Goal: Information Seeking & Learning: Check status

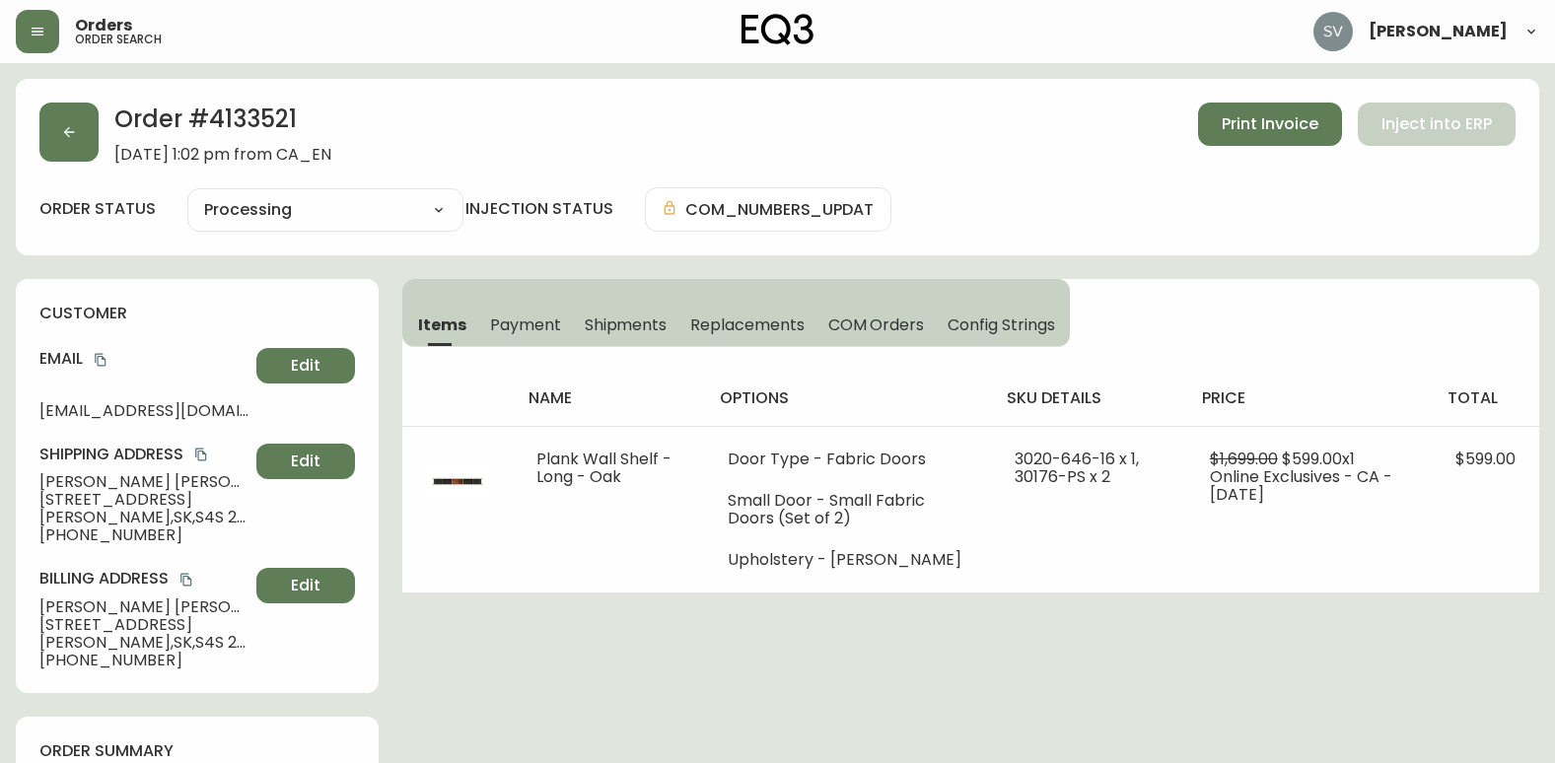
select select "PROCESSING"
click at [50, 40] on button "button" at bounding box center [37, 31] width 43 height 43
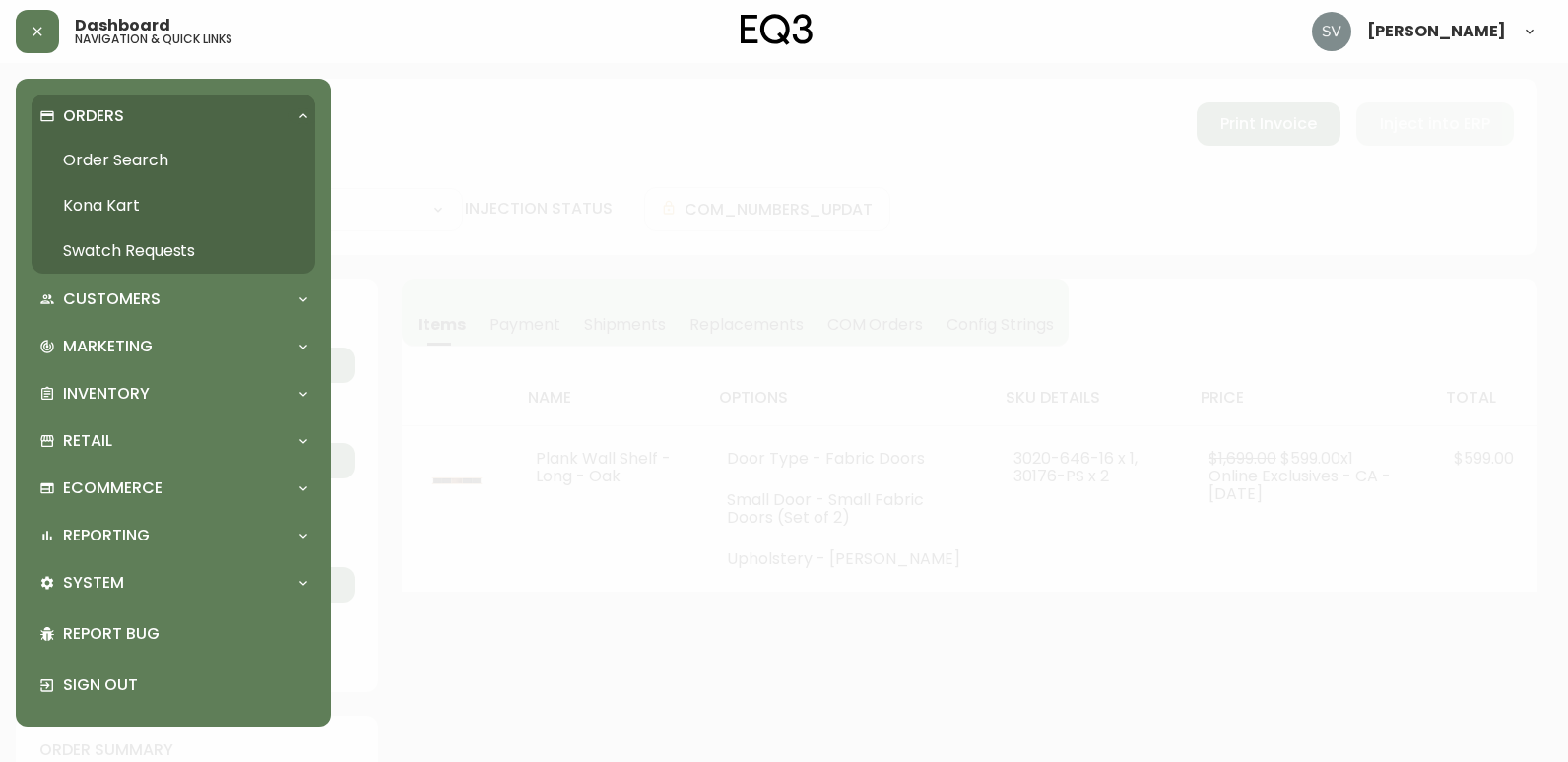
click at [112, 152] on link "Order Search" at bounding box center [174, 160] width 284 height 45
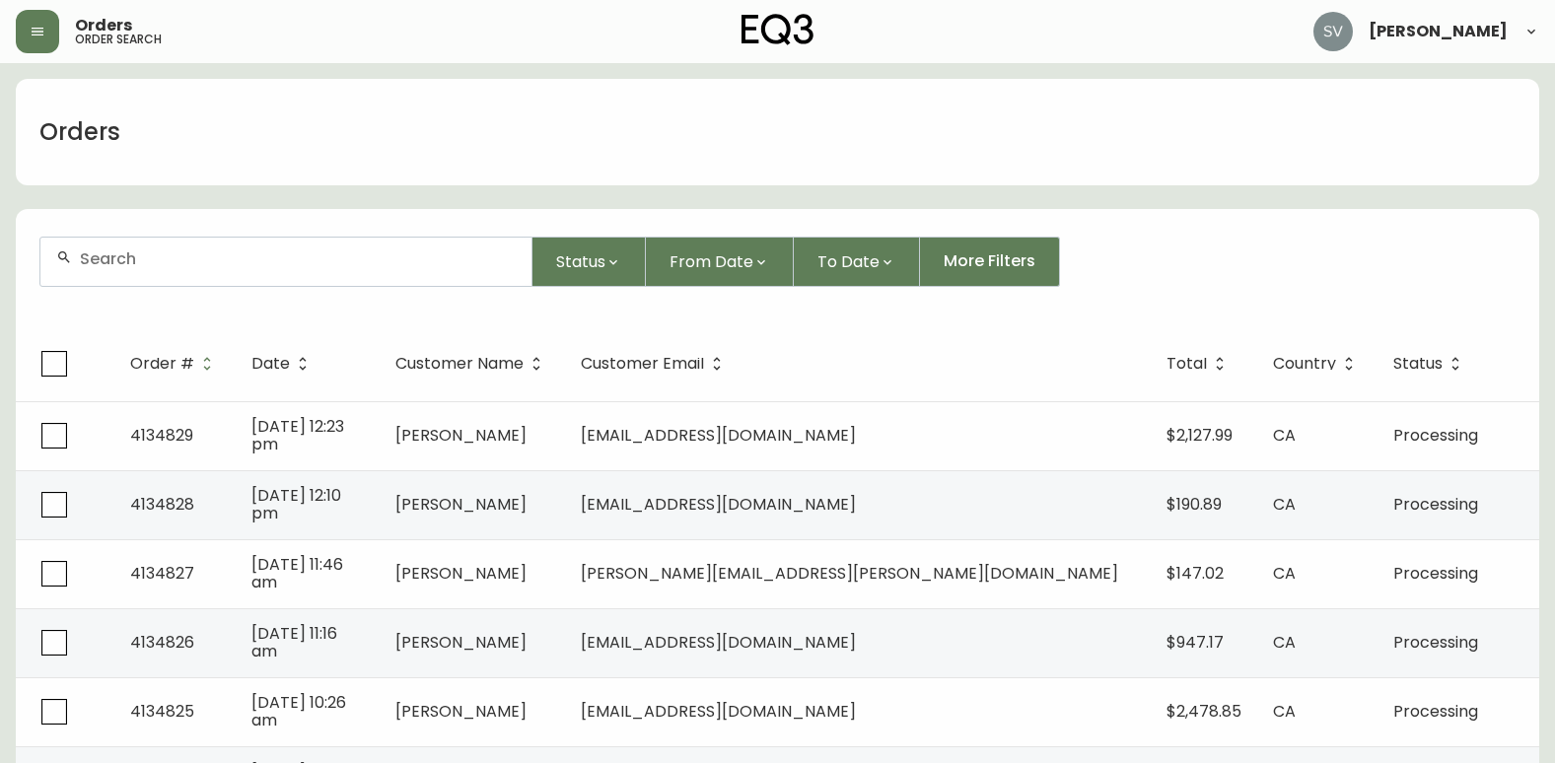
click at [241, 275] on div at bounding box center [285, 262] width 491 height 48
drag, startPoint x: 241, startPoint y: 275, endPoint x: 168, endPoint y: 262, distance: 74.1
click at [168, 262] on input "text" at bounding box center [298, 259] width 436 height 19
paste input "4134195"
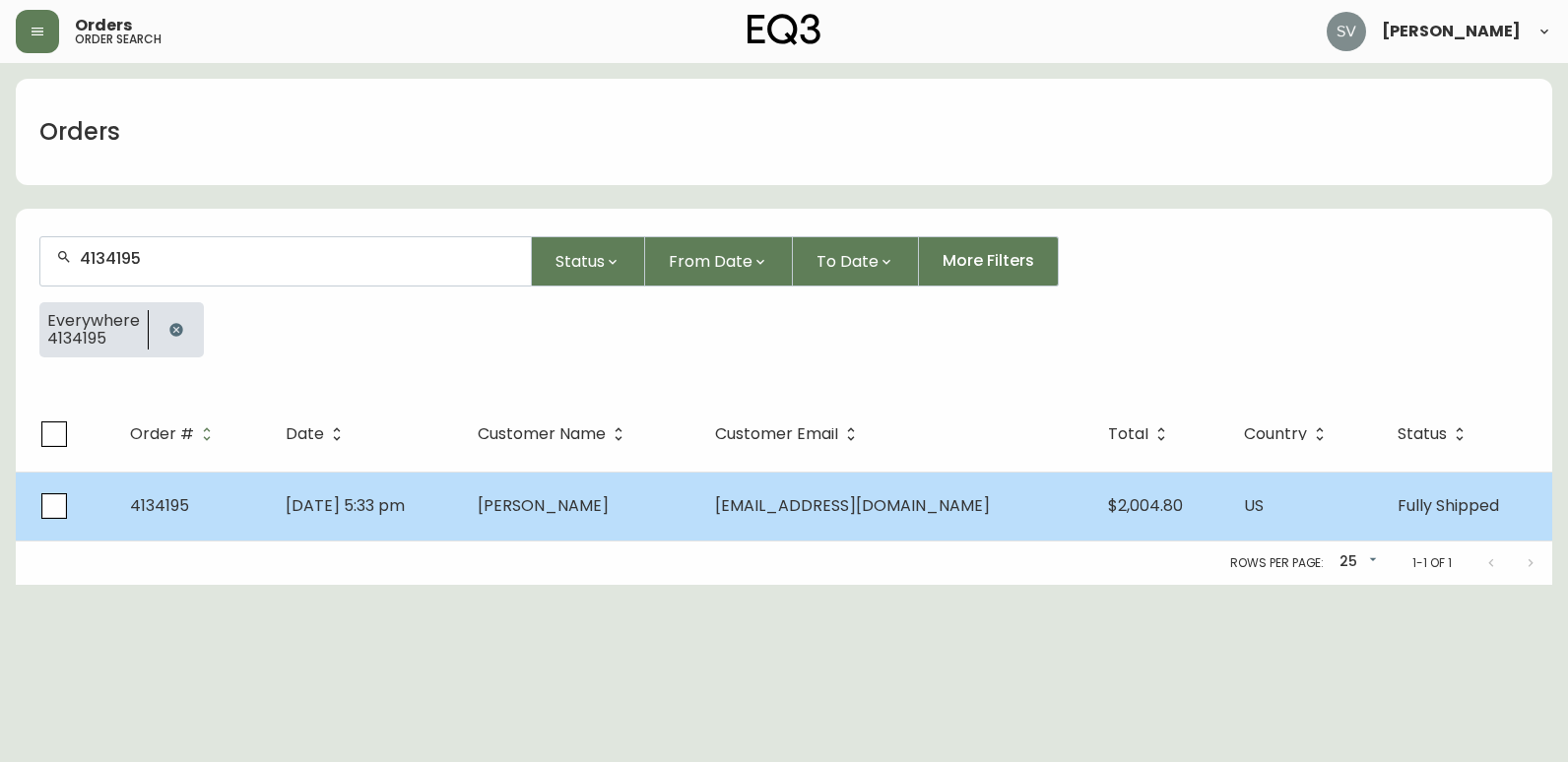
type input "4134195"
click at [390, 535] on td "[DATE] 5:33 pm" at bounding box center [366, 505] width 193 height 69
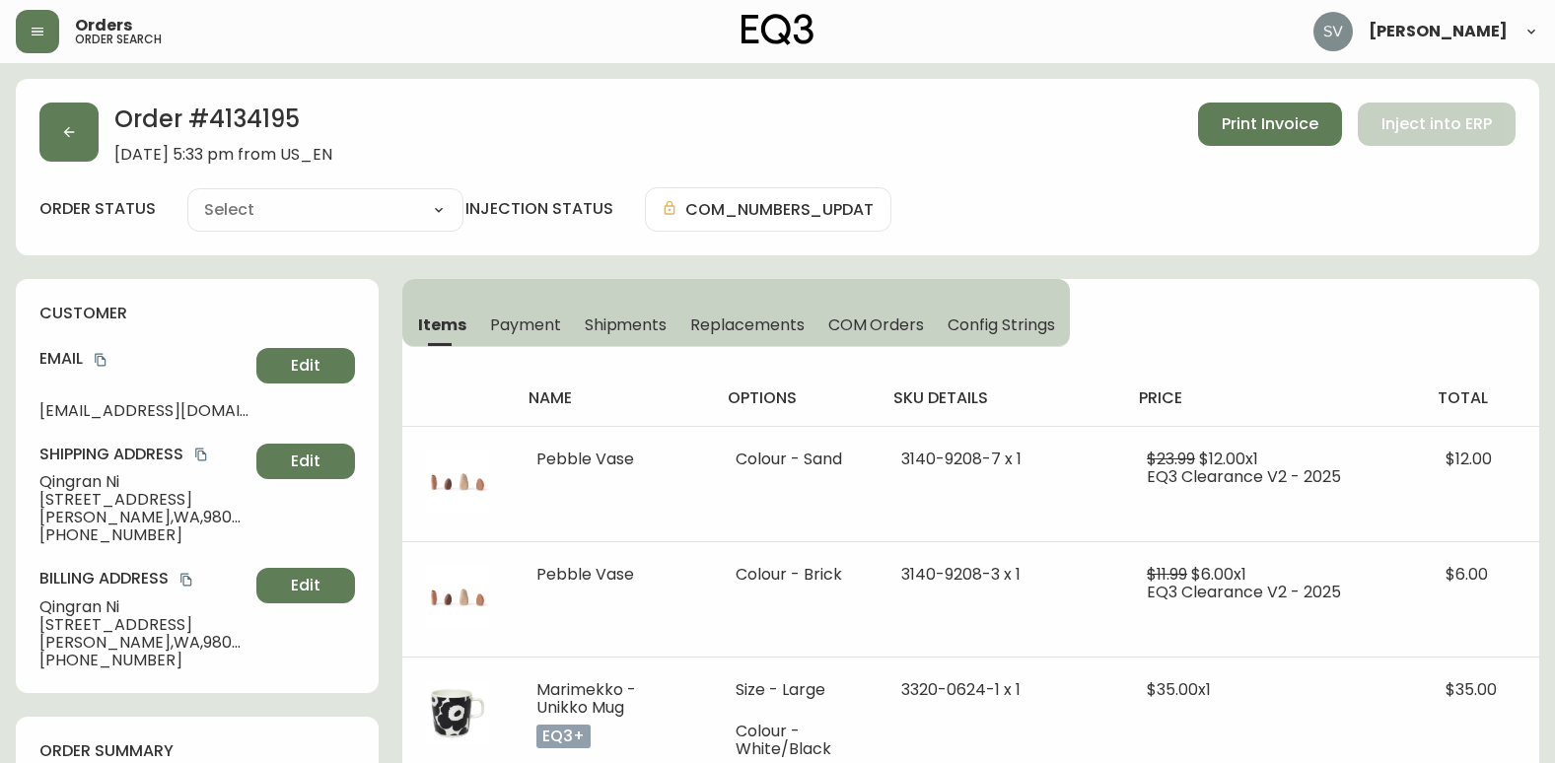
type input "Fully Shipped"
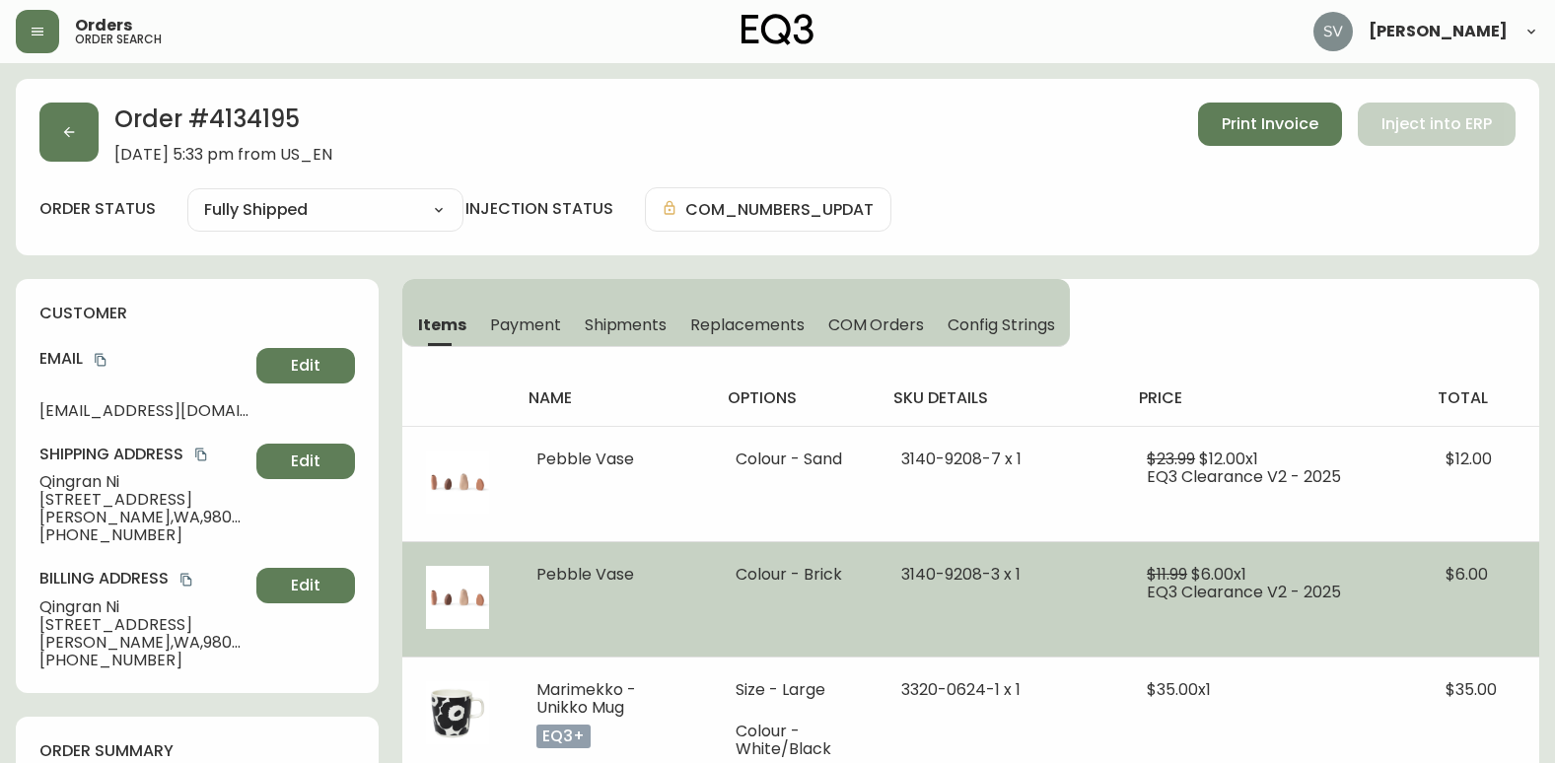
select select "FULLY_SHIPPED"
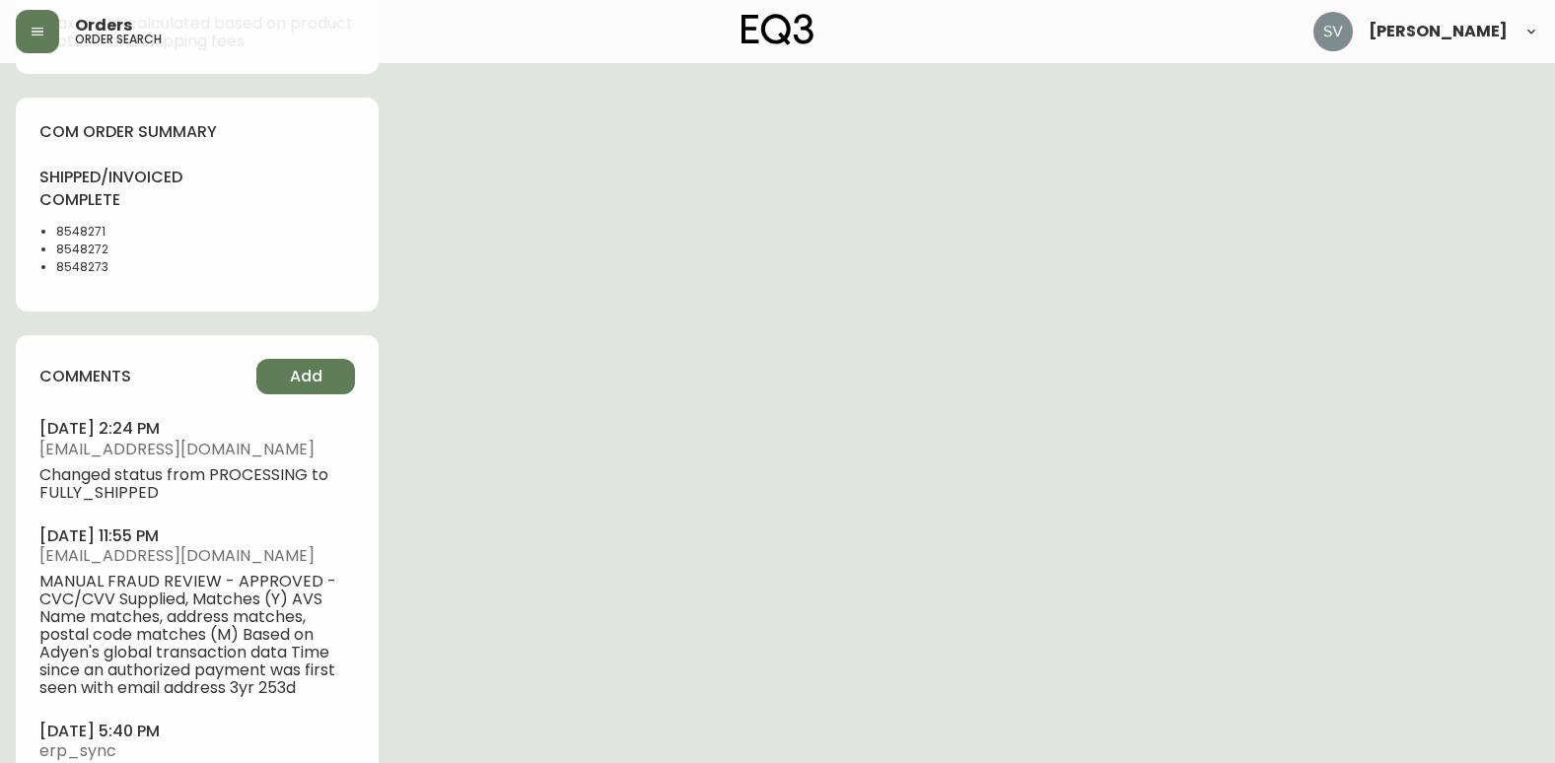
scroll to position [1282, 0]
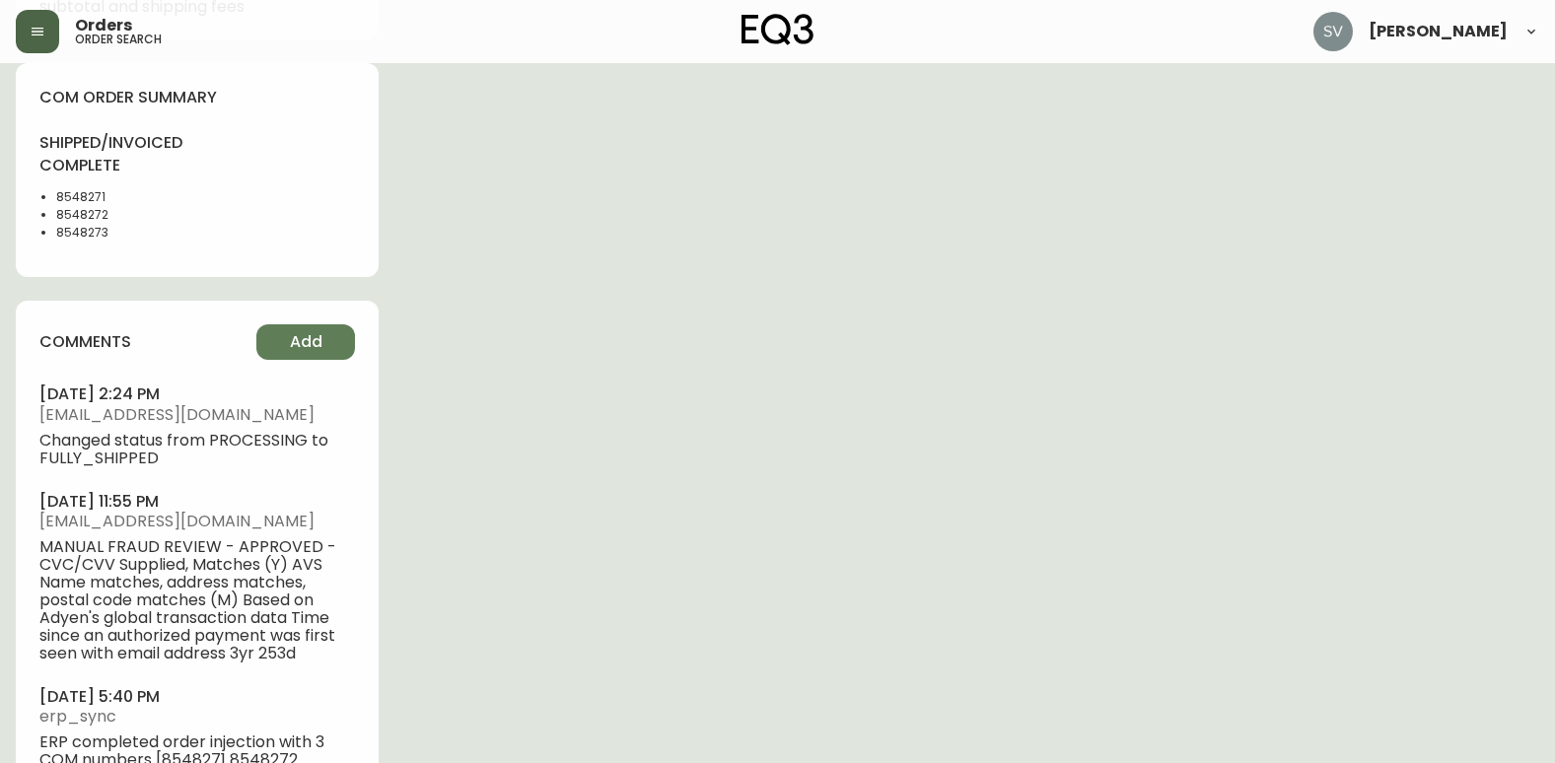
click at [37, 27] on icon "button" at bounding box center [38, 32] width 16 height 16
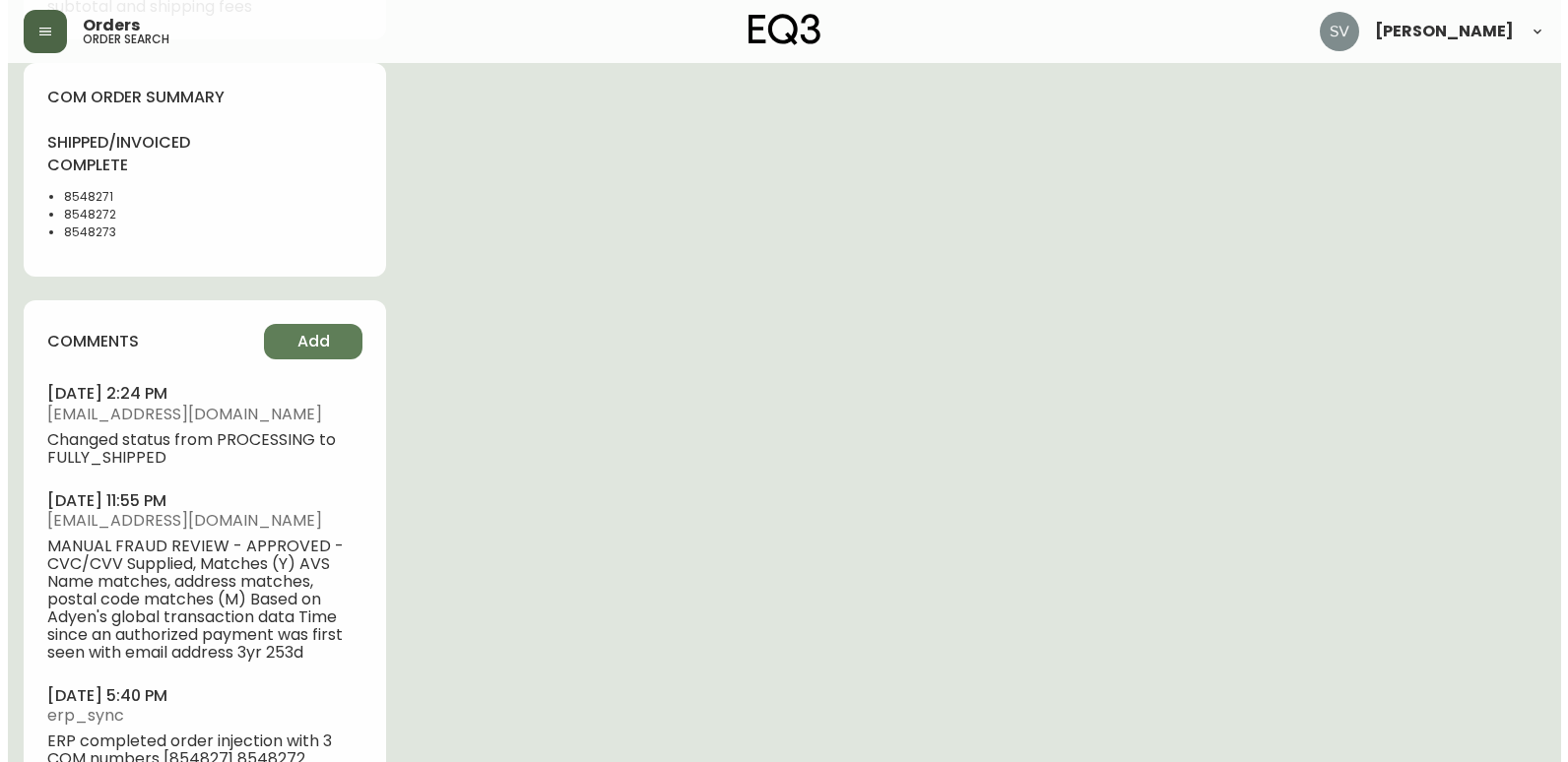
scroll to position [1281, 0]
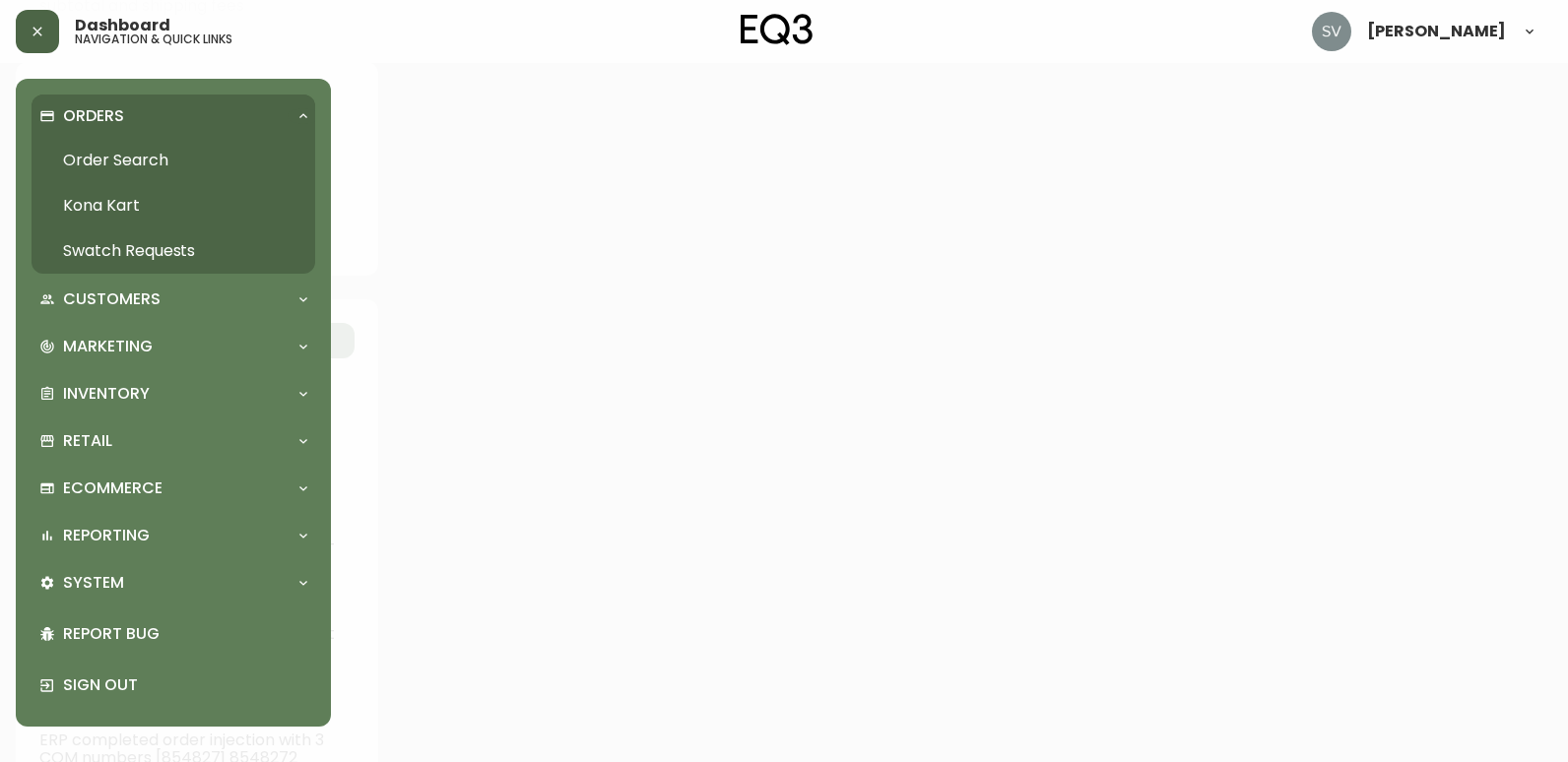
click at [112, 160] on link "Order Search" at bounding box center [174, 160] width 284 height 45
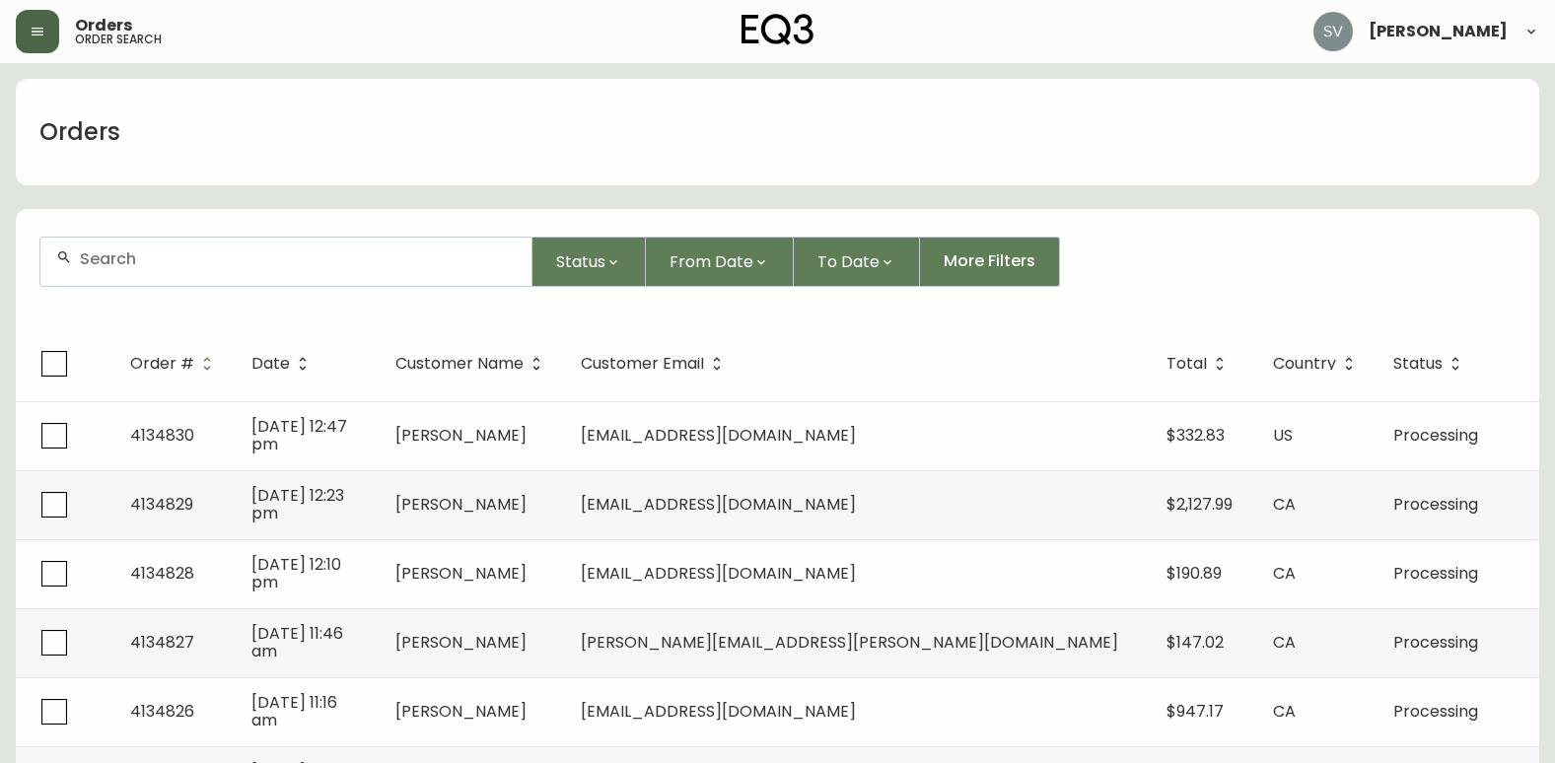
click at [197, 252] on input "text" at bounding box center [298, 259] width 436 height 19
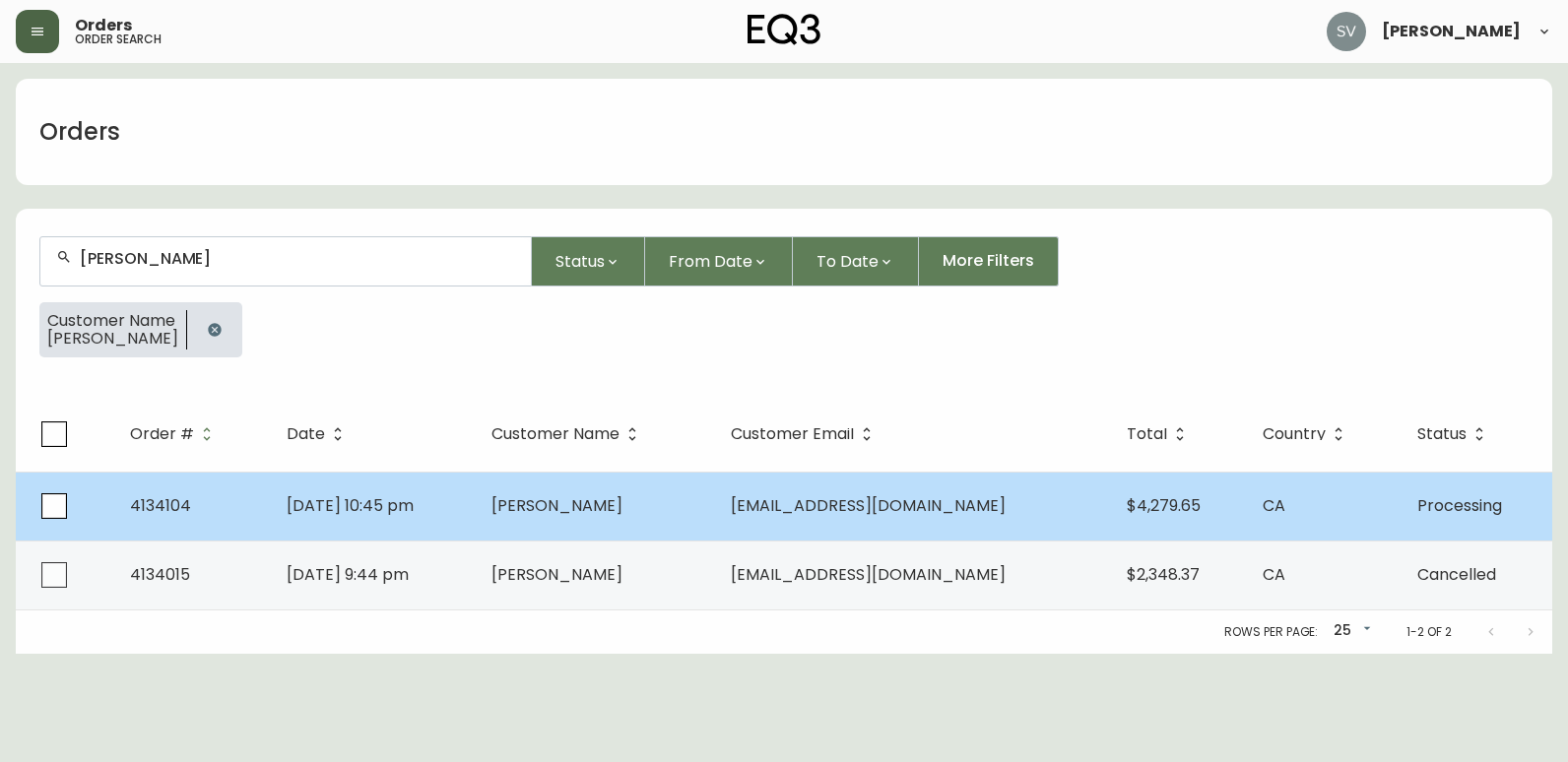
type input "[PERSON_NAME]"
click at [689, 508] on td "[PERSON_NAME]" at bounding box center [595, 505] width 240 height 69
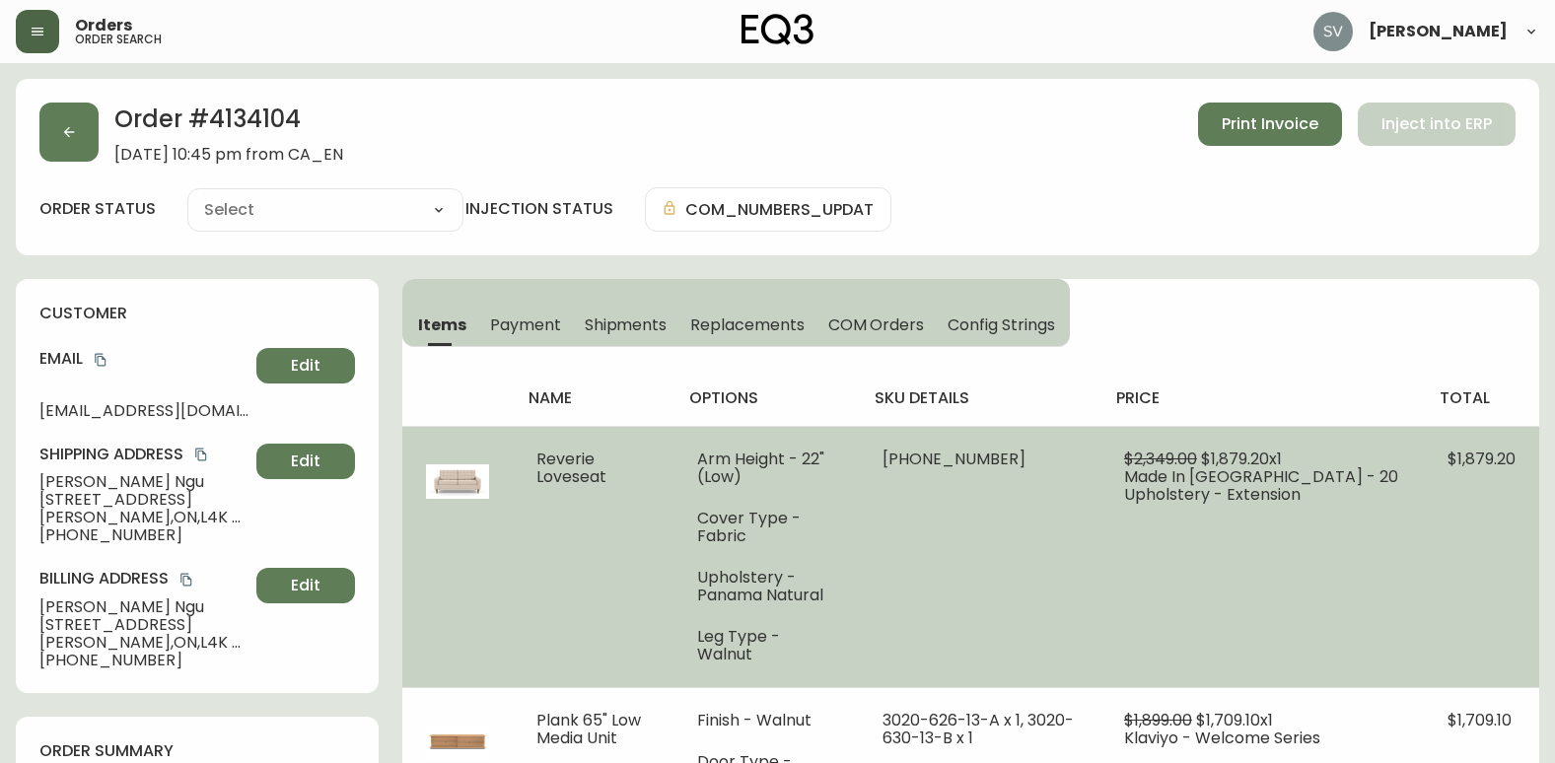
type input "Processing"
select select "PROCESSING"
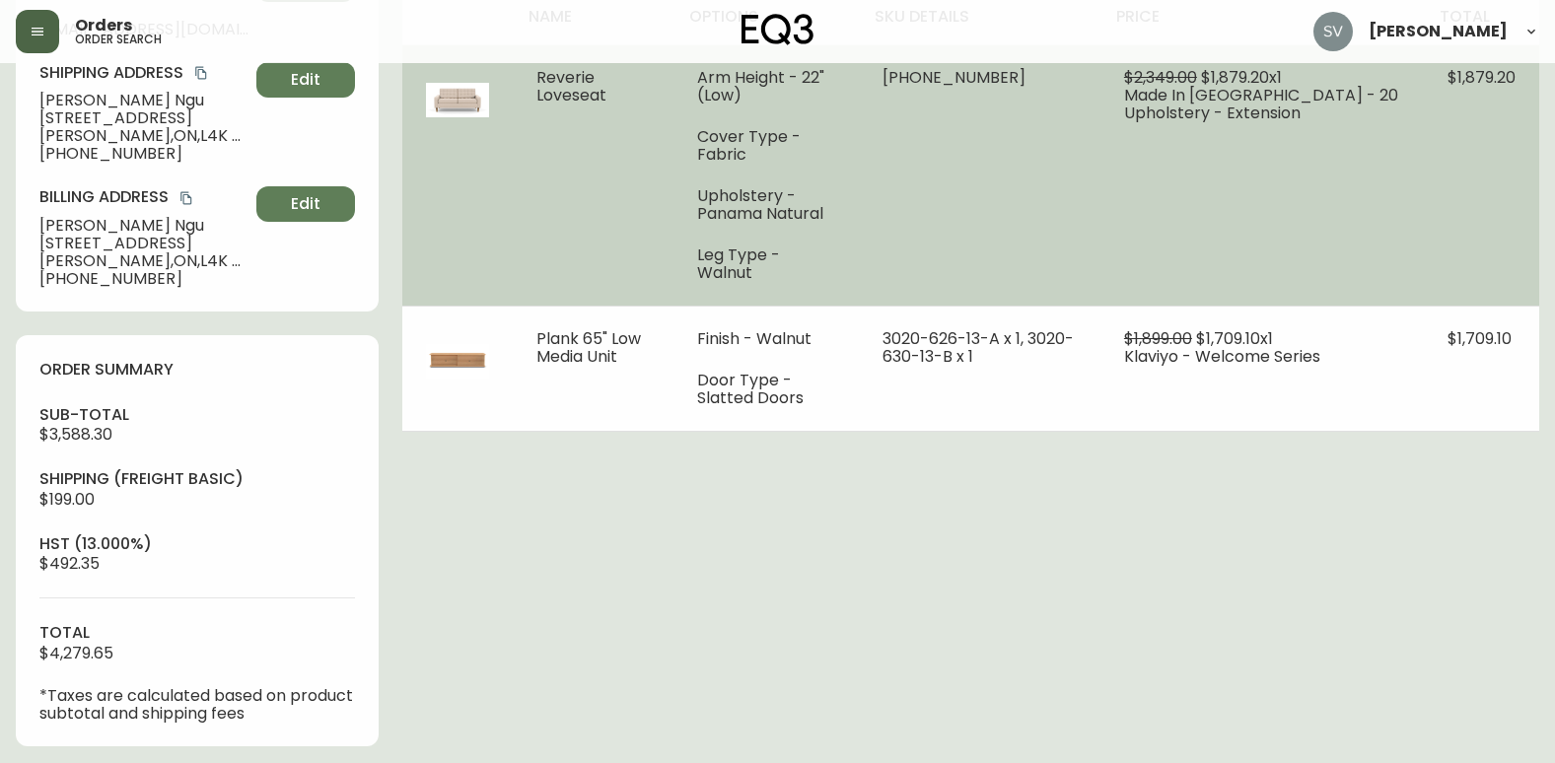
scroll to position [394, 0]
